Goal: Information Seeking & Learning: Find specific fact

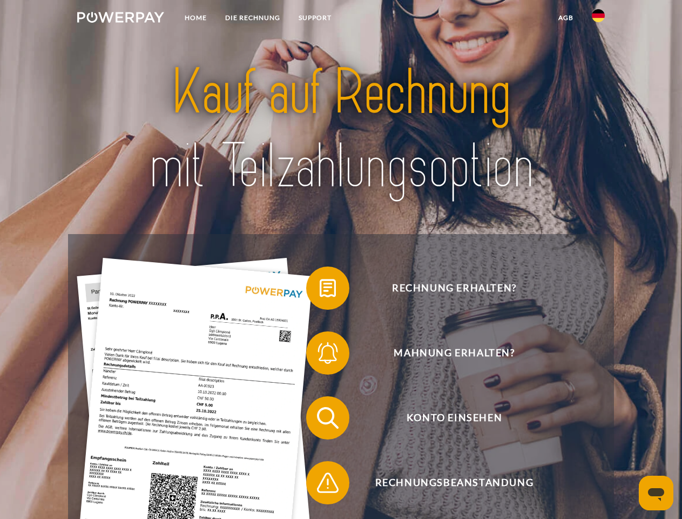
click at [120, 19] on img at bounding box center [120, 17] width 87 height 11
click at [599, 19] on img at bounding box center [598, 15] width 13 height 13
click at [566, 18] on link "agb" at bounding box center [565, 17] width 33 height 19
click at [320, 290] on span at bounding box center [312, 288] width 54 height 54
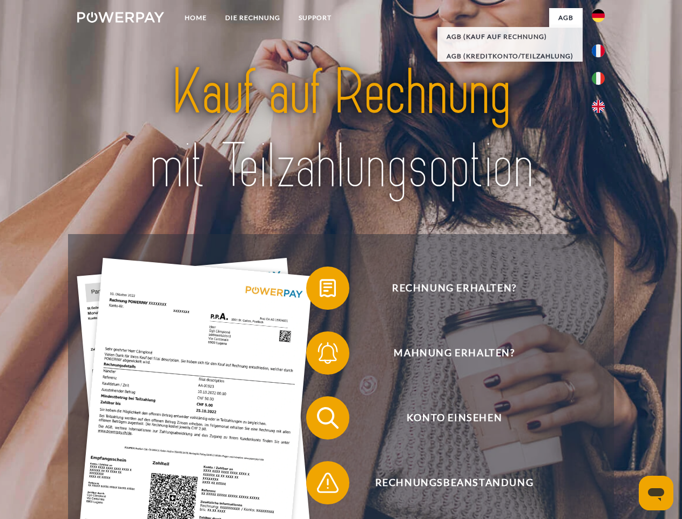
click at [320, 355] on div "Rechnung erhalten? Mahnung erhalten? Konto einsehen" at bounding box center [341, 450] width 546 height 432
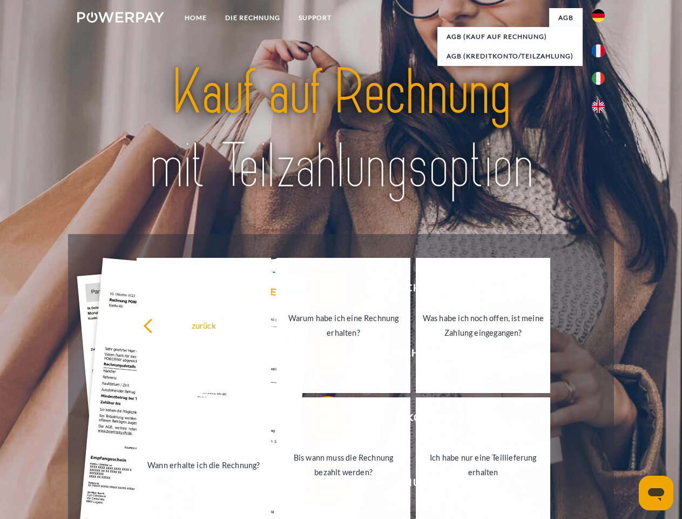
click at [320, 420] on link "Bis wann muss die Rechnung bezahlt werden?" at bounding box center [344, 464] width 135 height 135
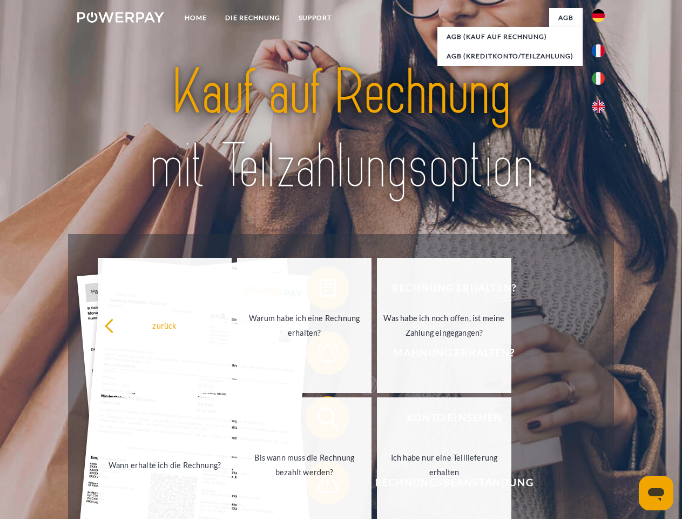
click at [320, 485] on span at bounding box center [312, 482] width 54 height 54
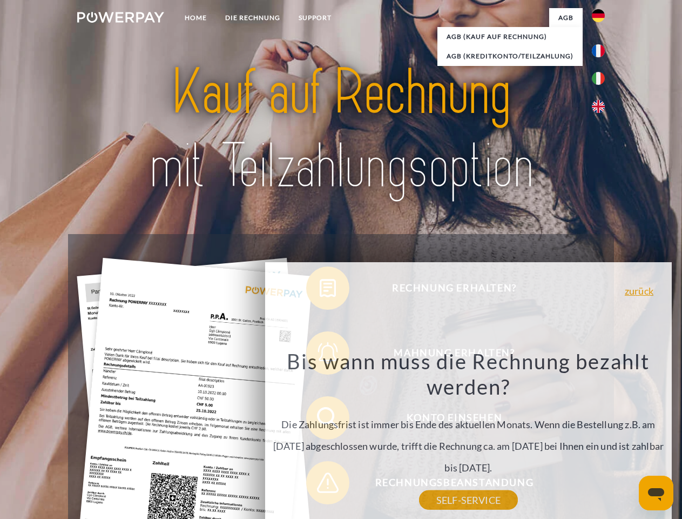
click at [656, 493] on icon "Messaging-Fenster öffnen" at bounding box center [656, 494] width 16 height 13
